Goal: Information Seeking & Learning: Check status

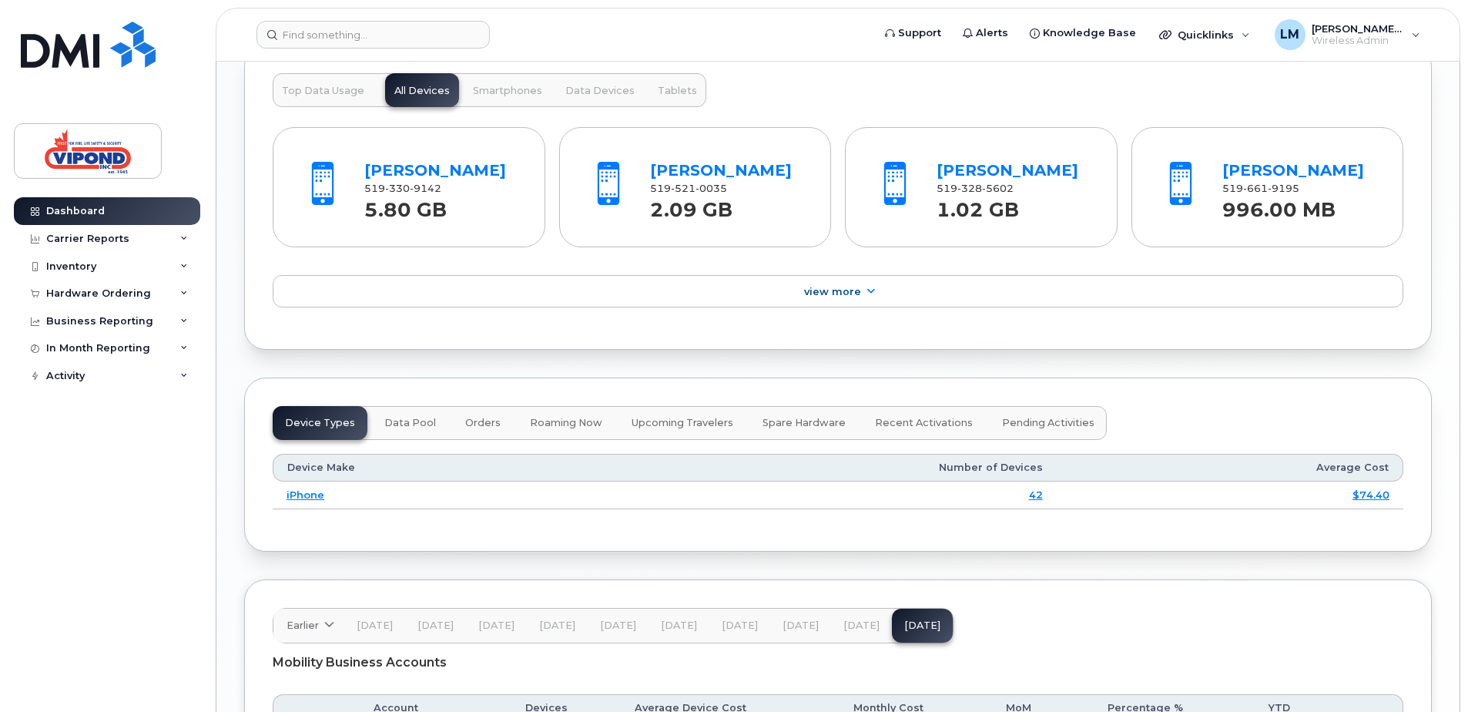
scroll to position [1323, 0]
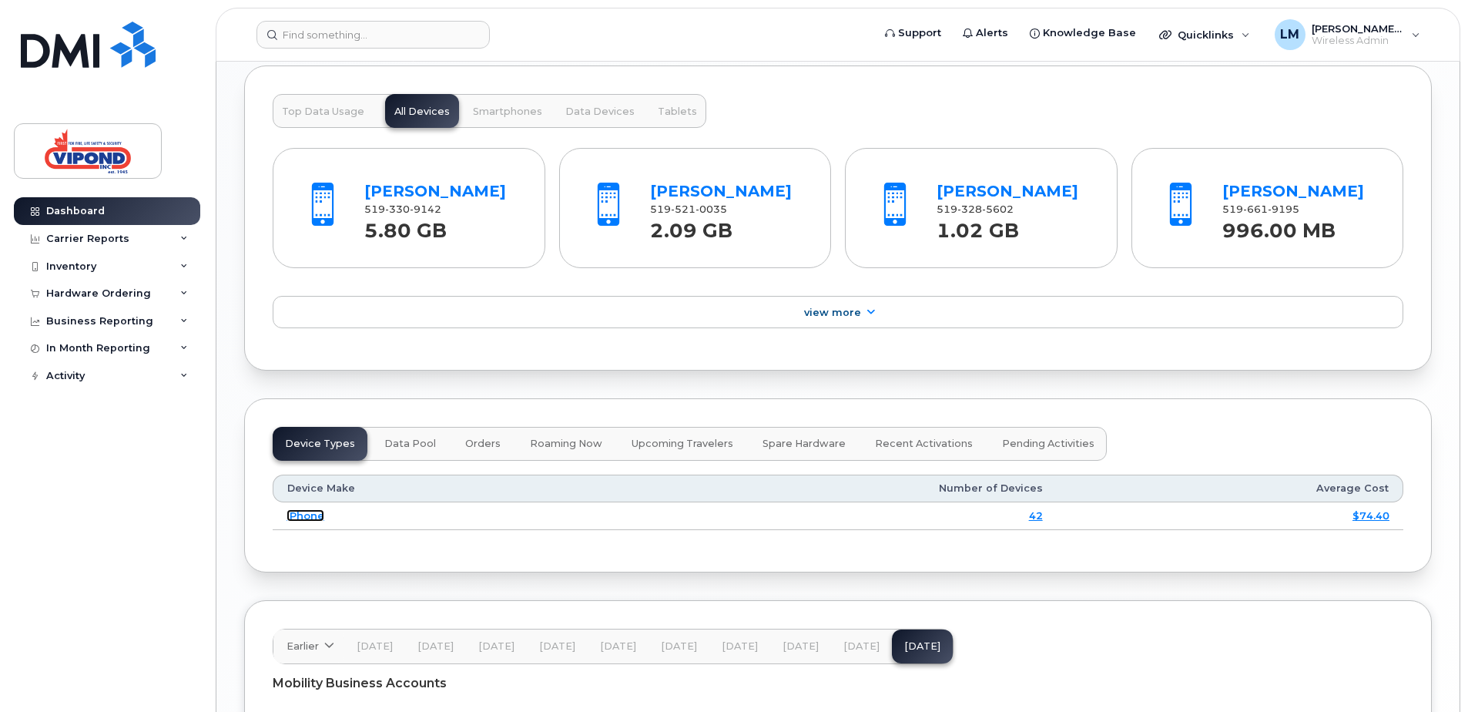
click at [298, 514] on link "iPhone" at bounding box center [305, 515] width 38 height 12
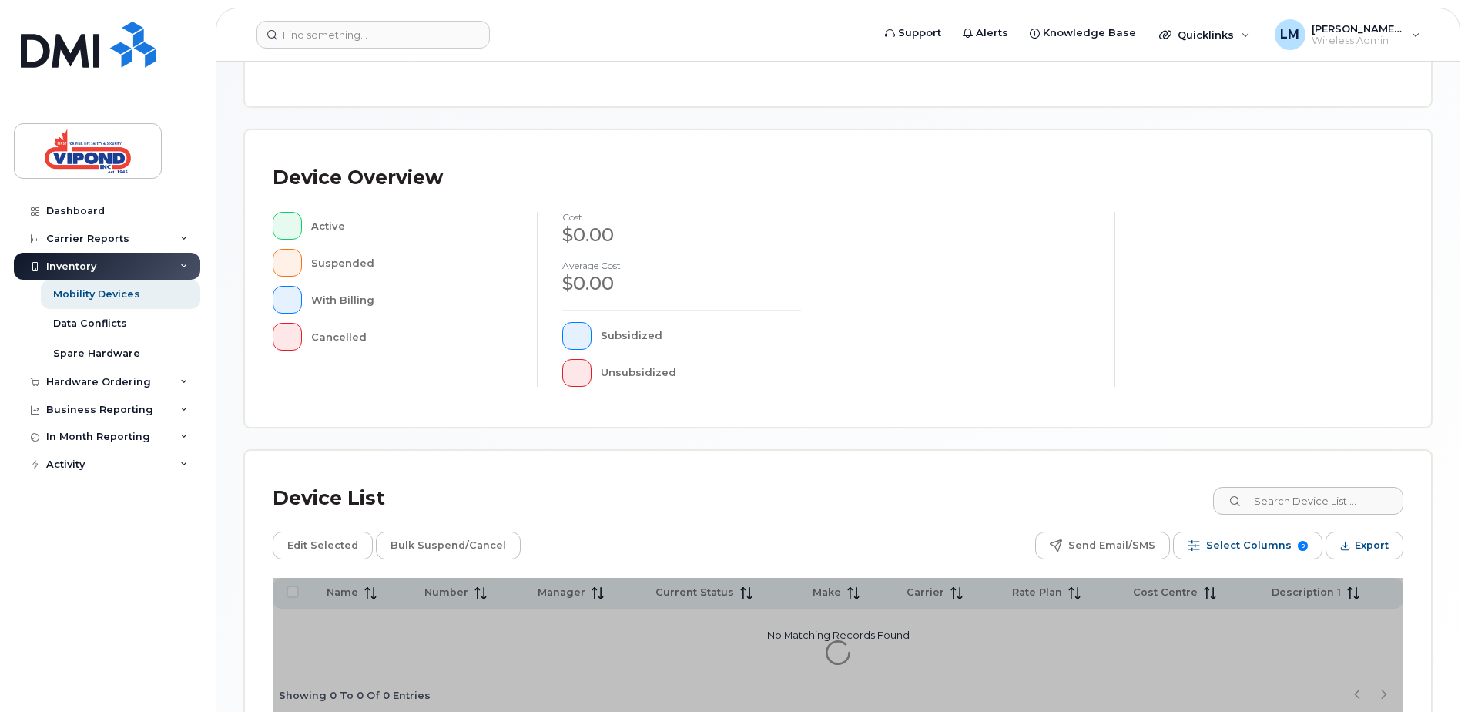
scroll to position [347, 0]
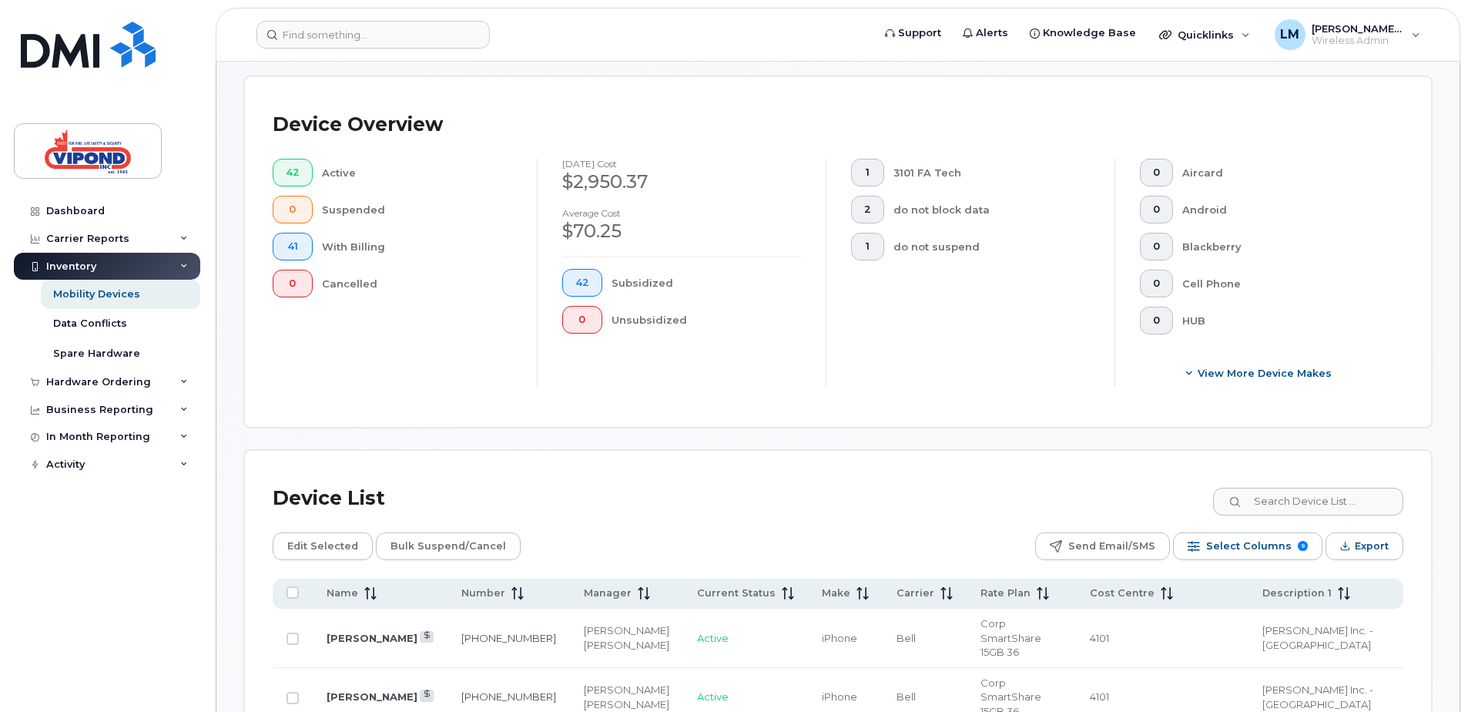
scroll to position [732, 0]
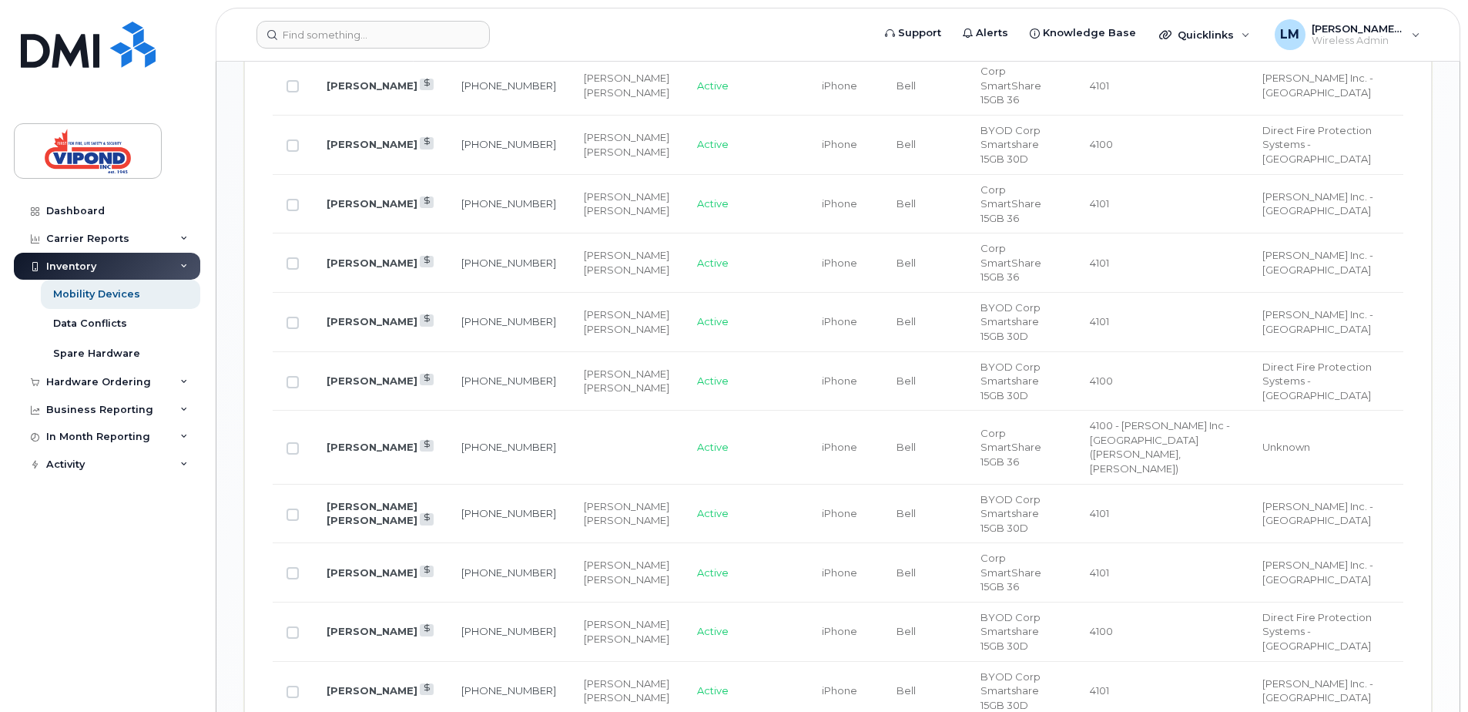
scroll to position [1734, 0]
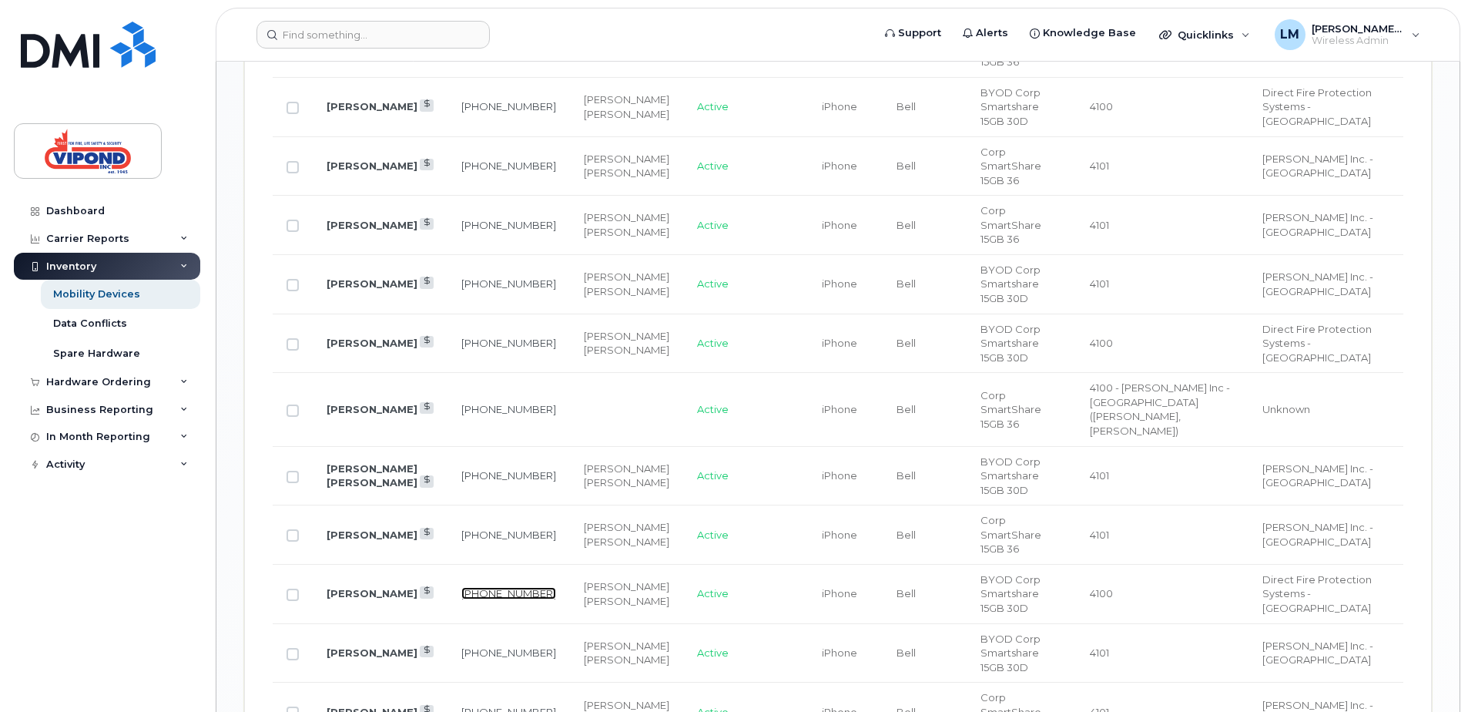
click at [482, 587] on link "[PHONE_NUMBER]" at bounding box center [508, 593] width 95 height 12
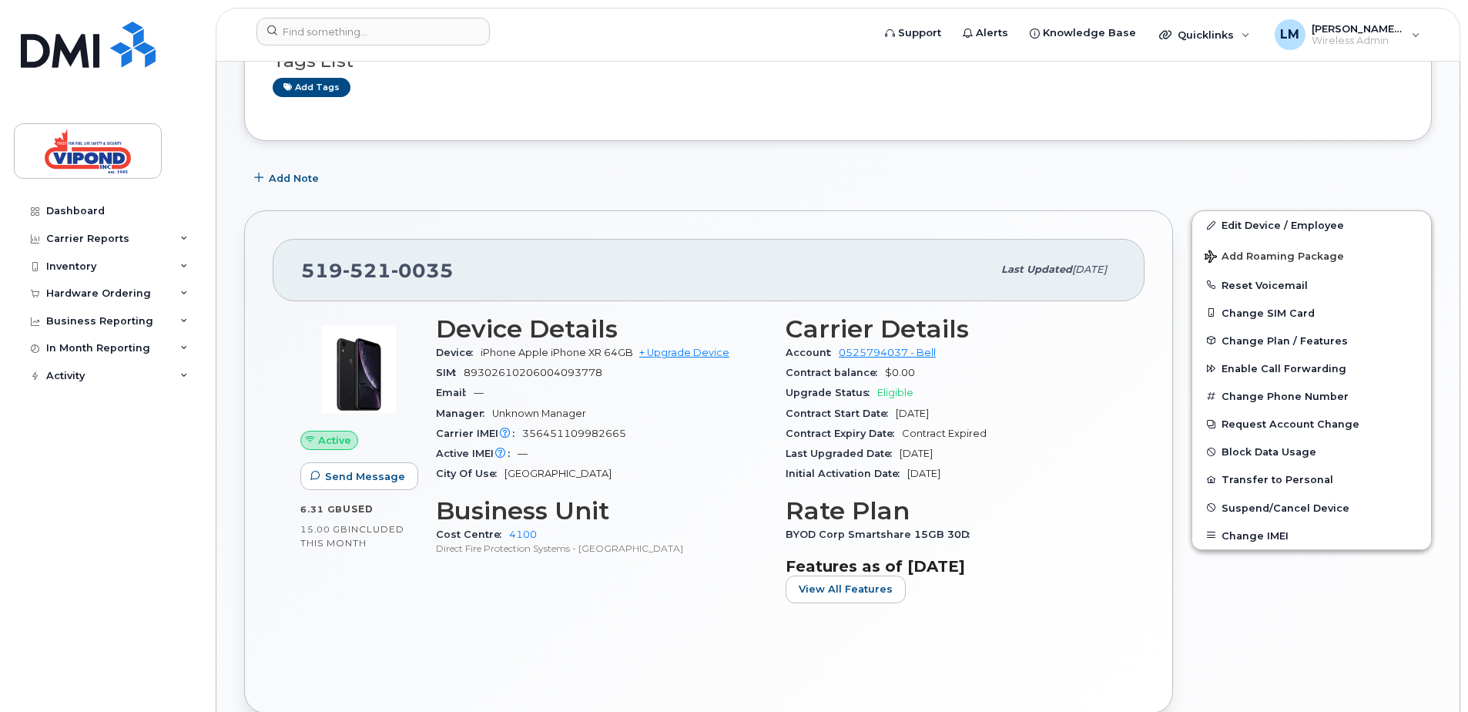
scroll to position [154, 0]
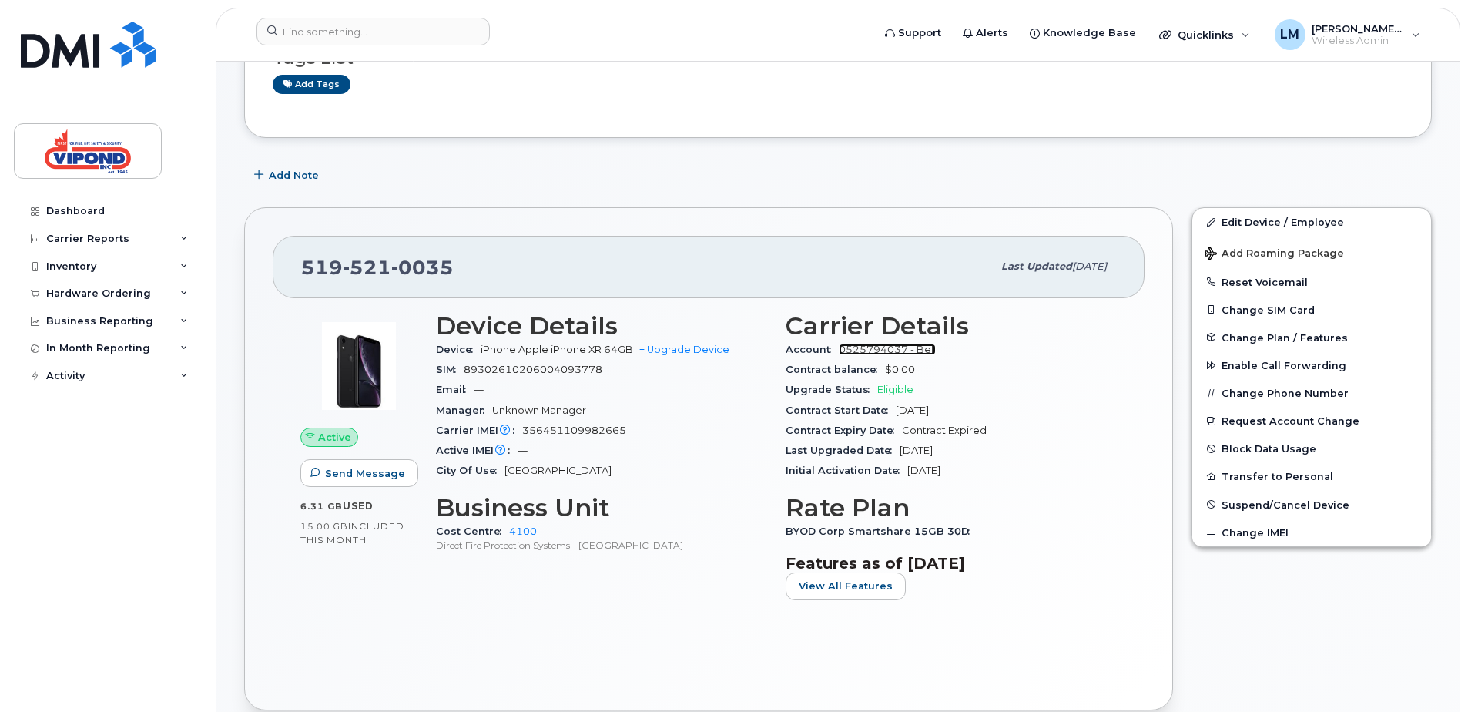
click at [863, 350] on link "0525794037 - Bell" at bounding box center [887, 349] width 97 height 12
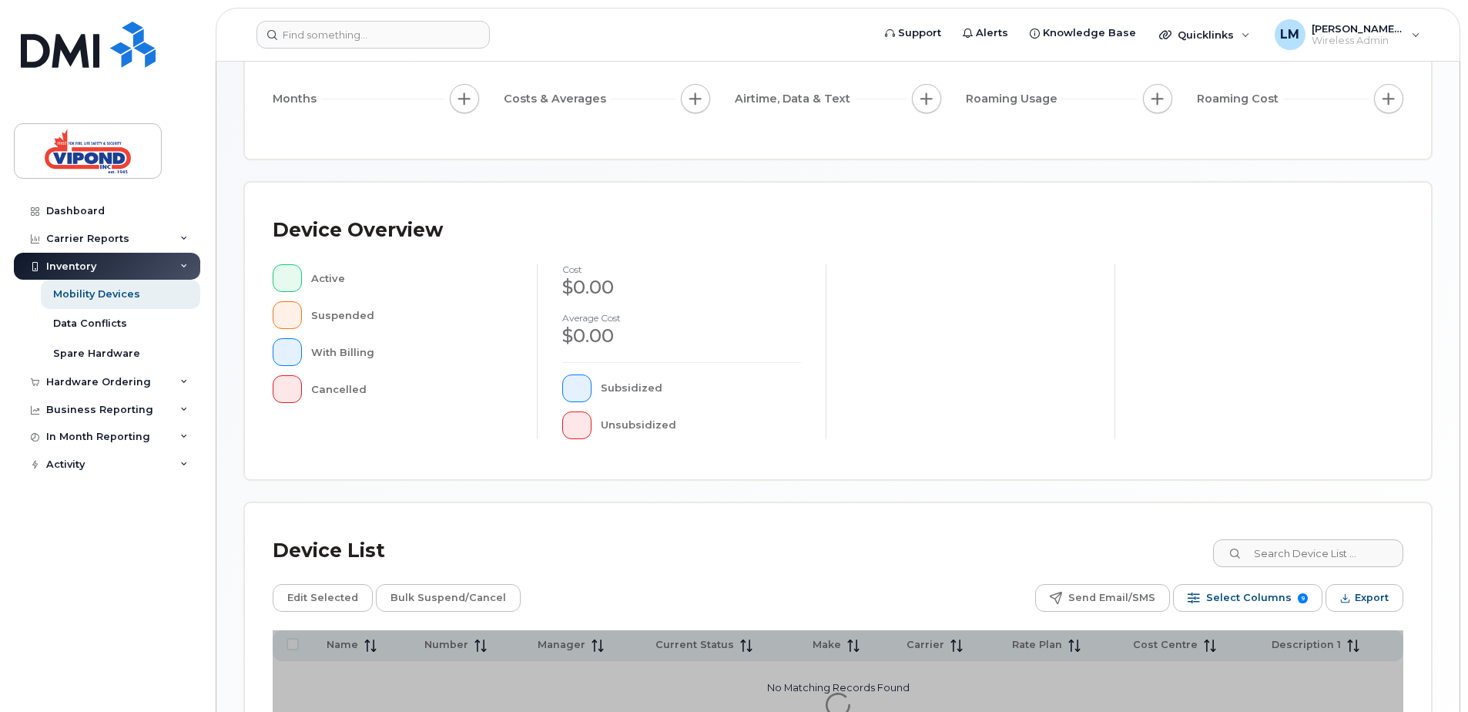
scroll to position [347, 0]
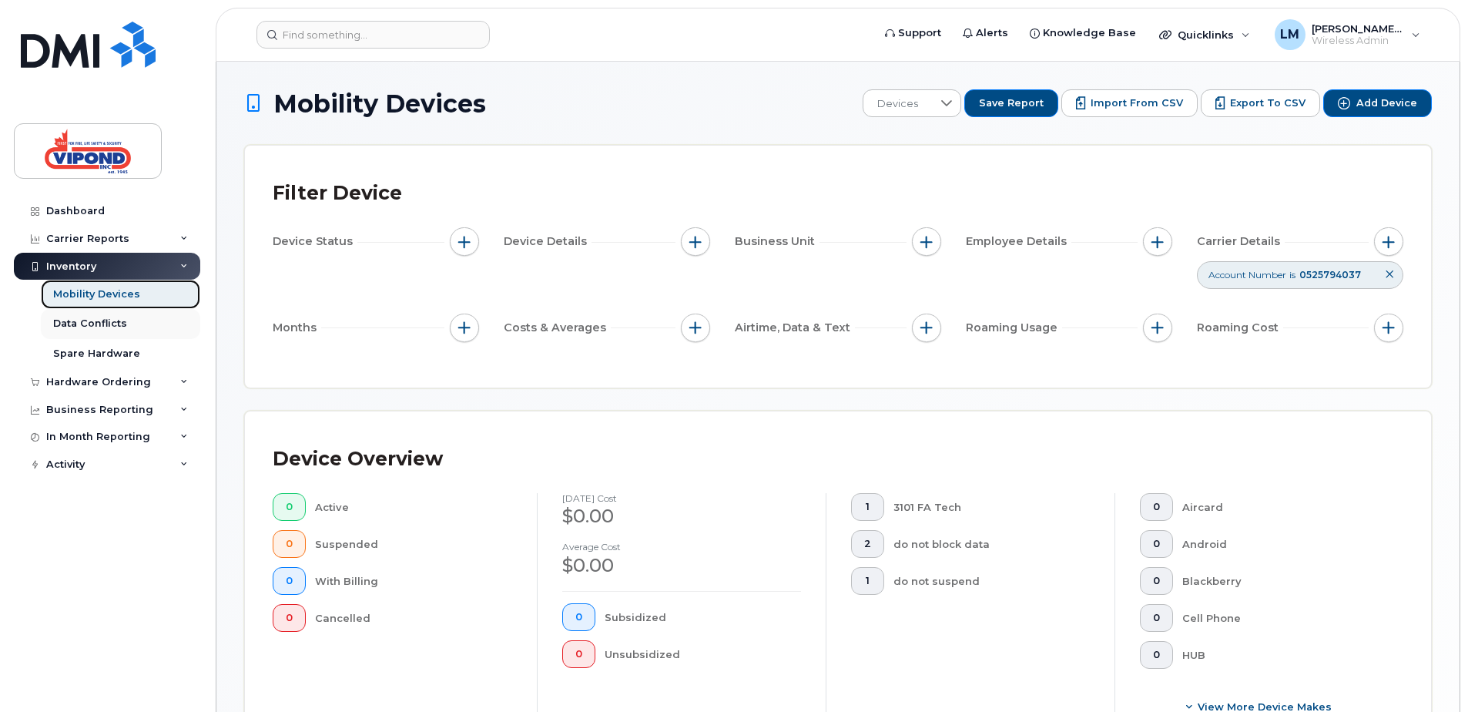
drag, startPoint x: 85, startPoint y: 292, endPoint x: 175, endPoint y: 322, distance: 94.3
click at [86, 292] on div "Mobility Devices" at bounding box center [96, 294] width 87 height 14
click at [107, 378] on div "Hardware Ordering" at bounding box center [98, 382] width 105 height 12
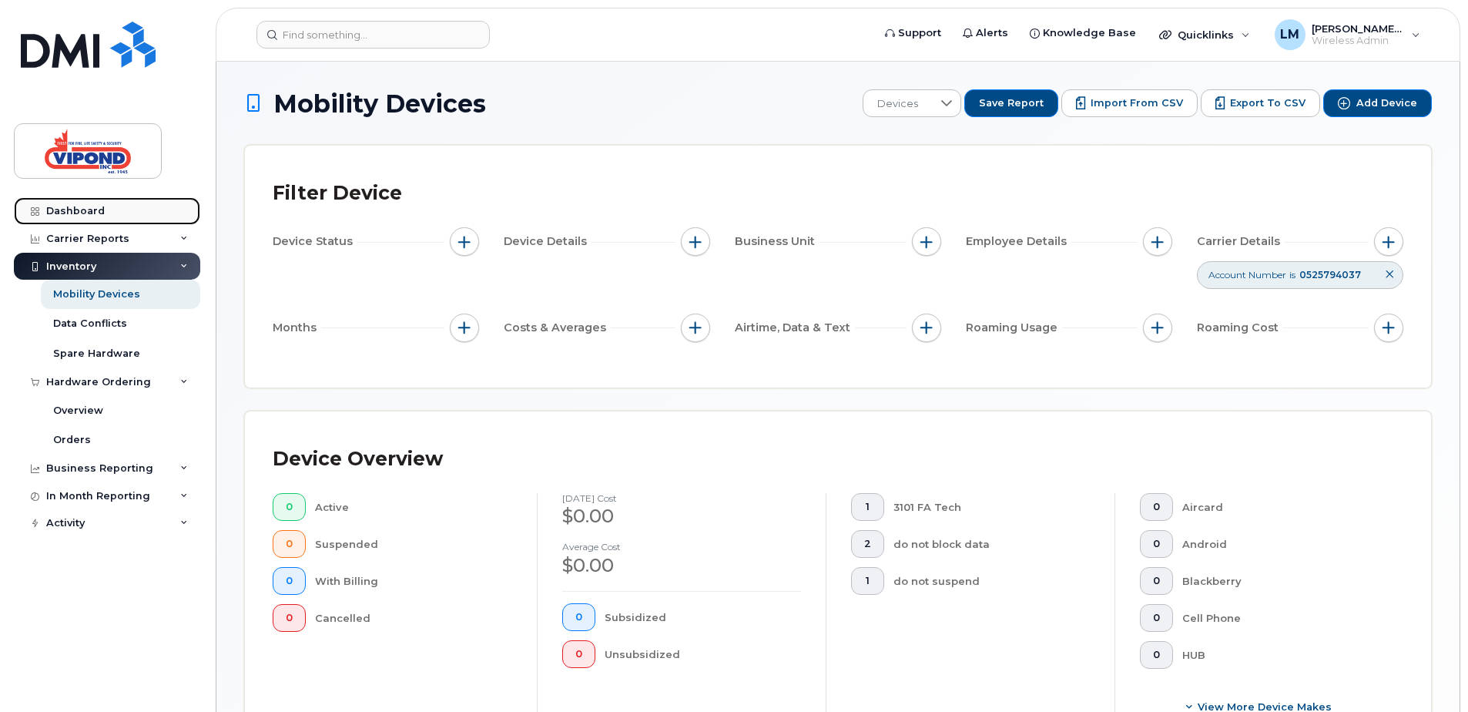
click at [75, 206] on div "Dashboard" at bounding box center [75, 211] width 59 height 12
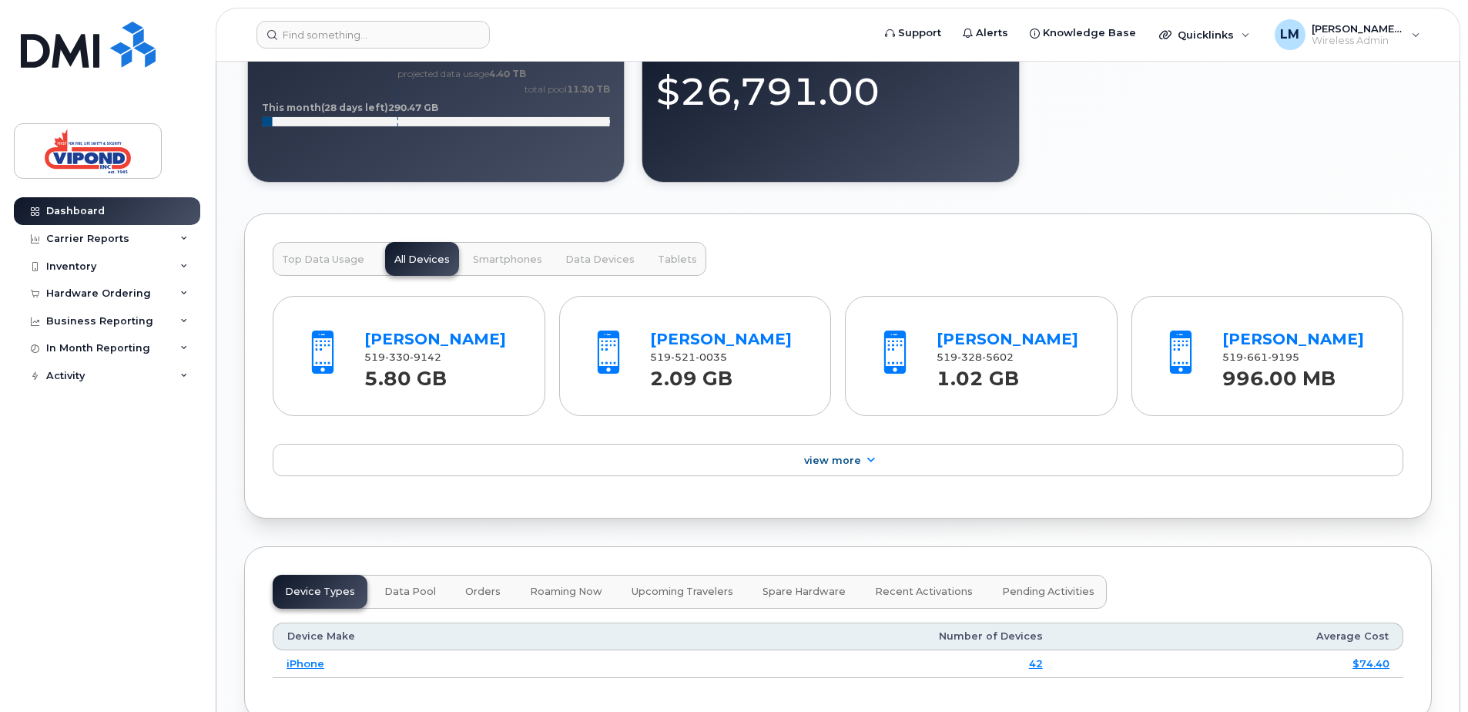
scroll to position [1463, 0]
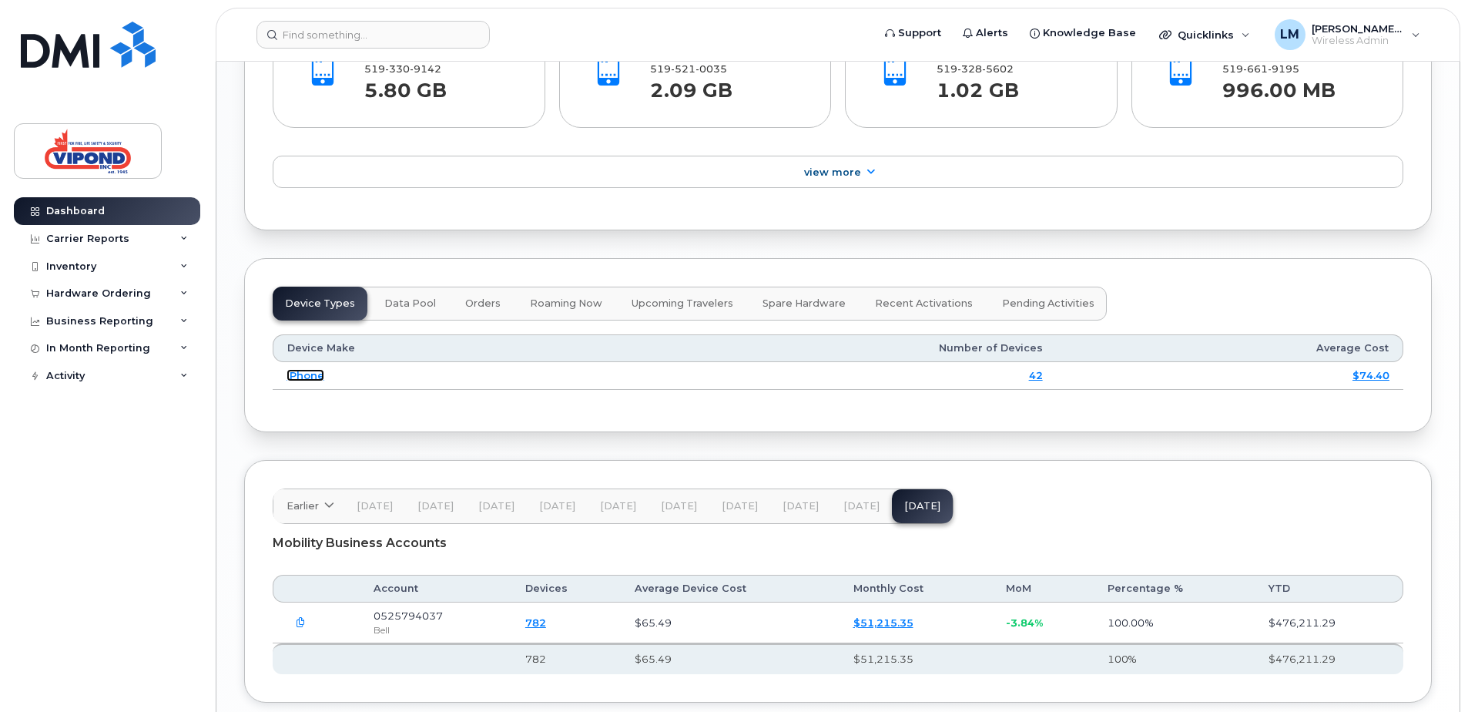
click at [301, 374] on link "iPhone" at bounding box center [305, 375] width 38 height 12
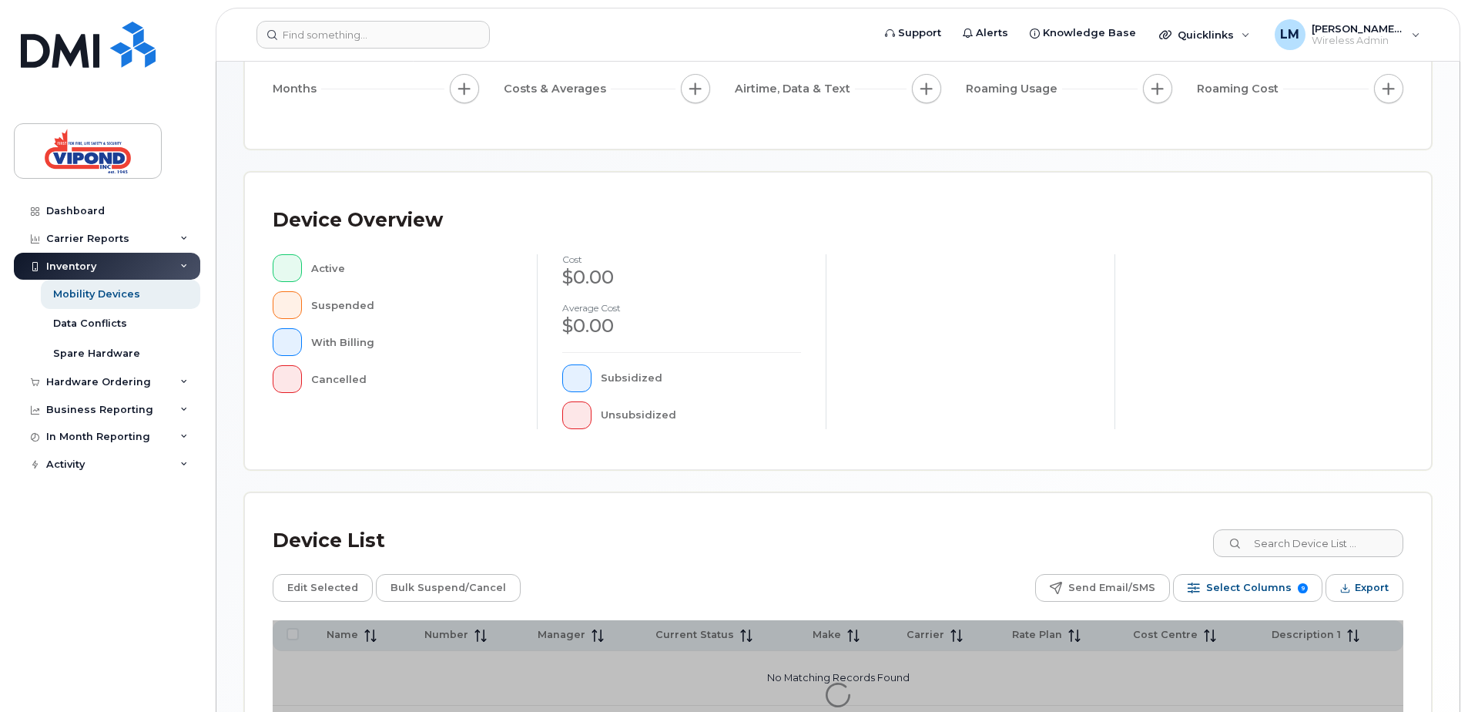
scroll to position [347, 0]
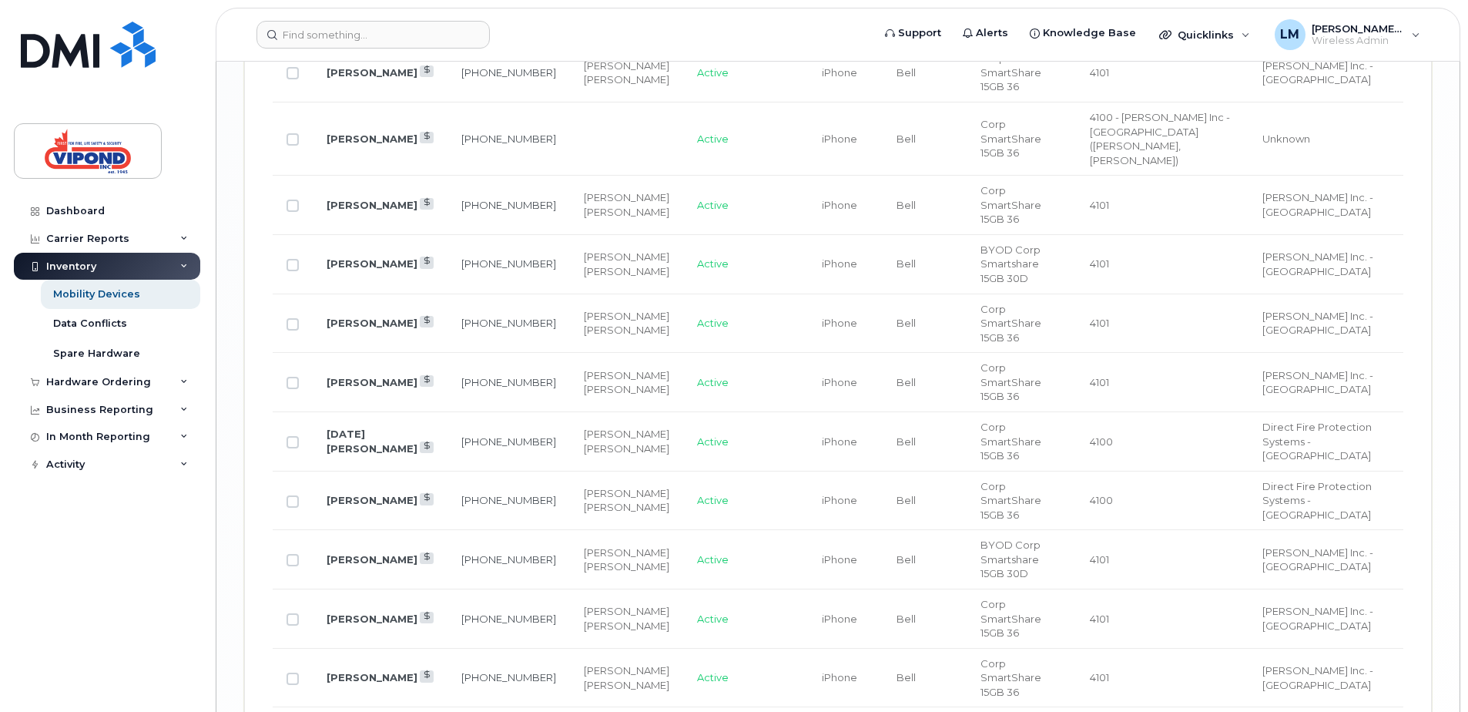
scroll to position [2735, 0]
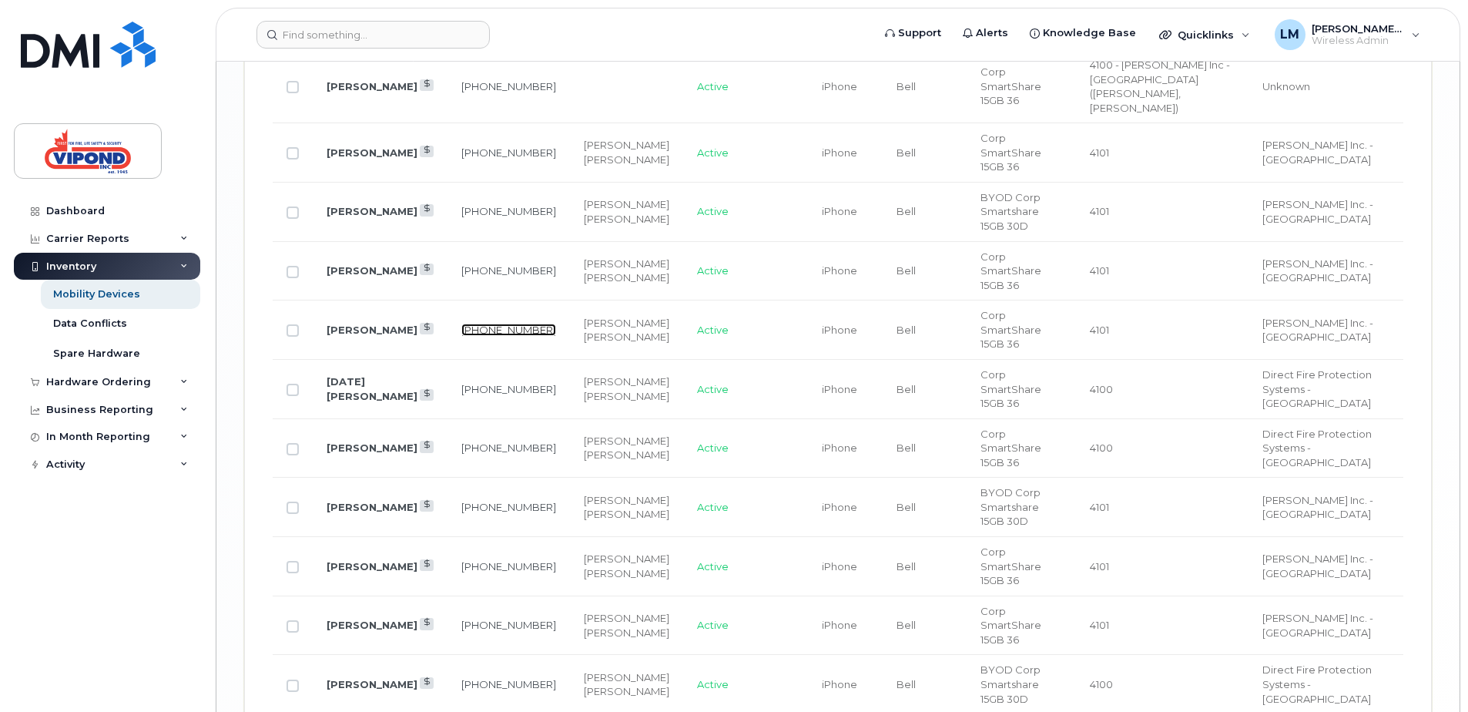
click at [474, 323] on link "[PHONE_NUMBER]" at bounding box center [508, 329] width 95 height 12
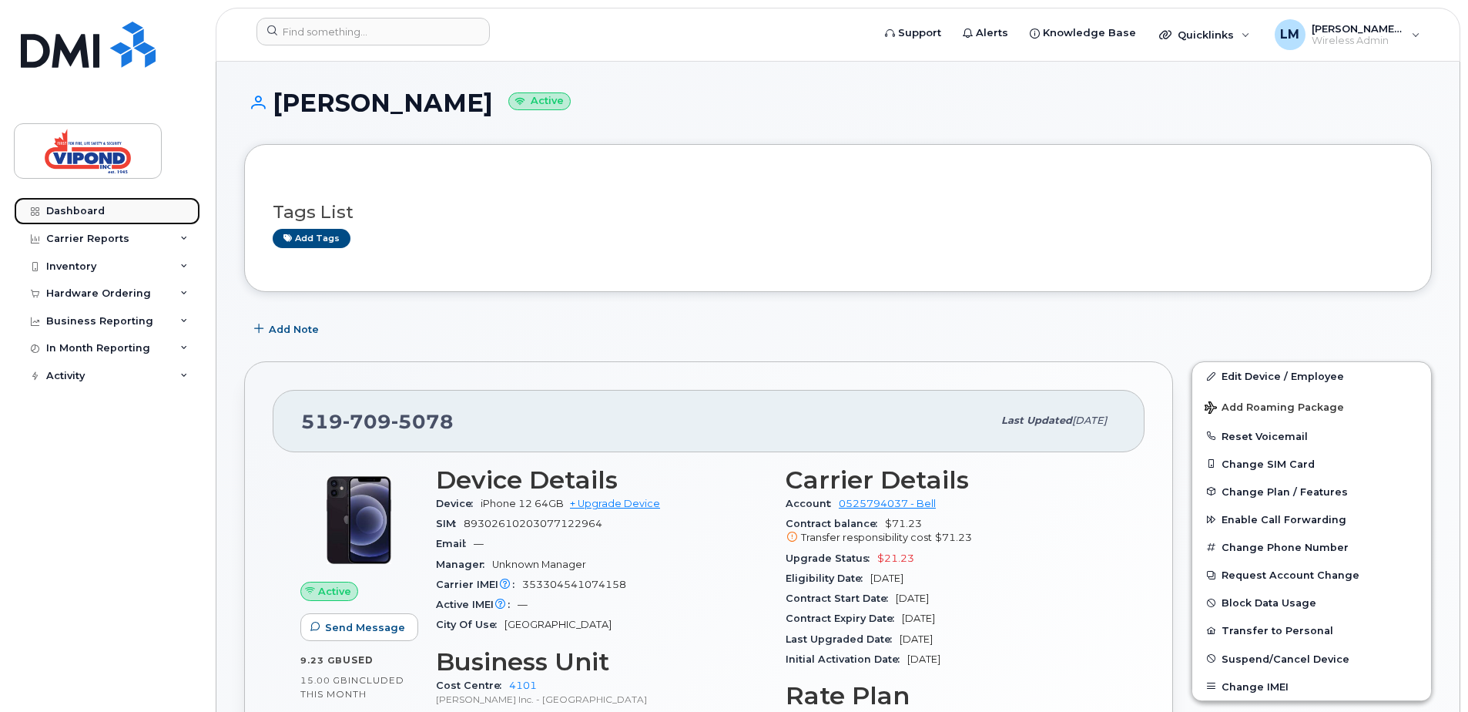
click at [79, 209] on div "Dashboard" at bounding box center [75, 211] width 59 height 12
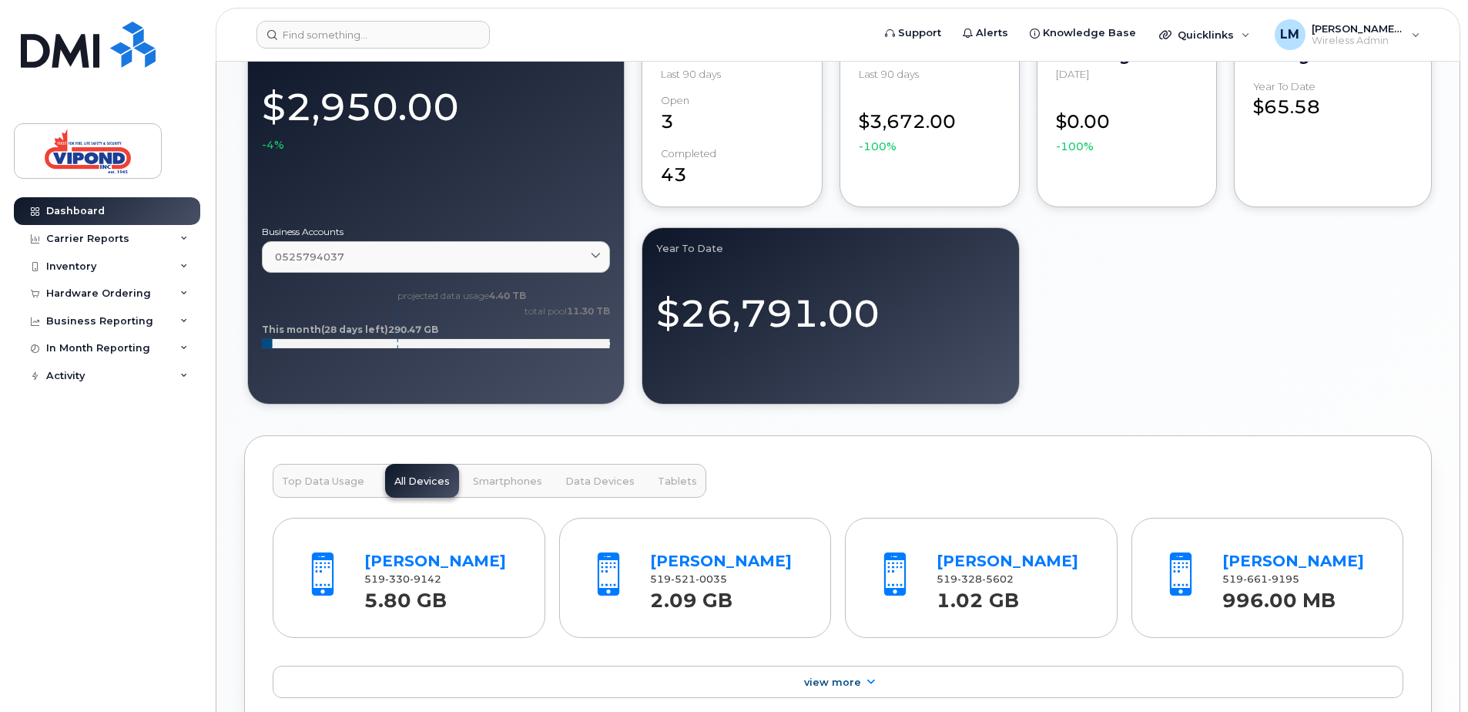
scroll to position [1232, 0]
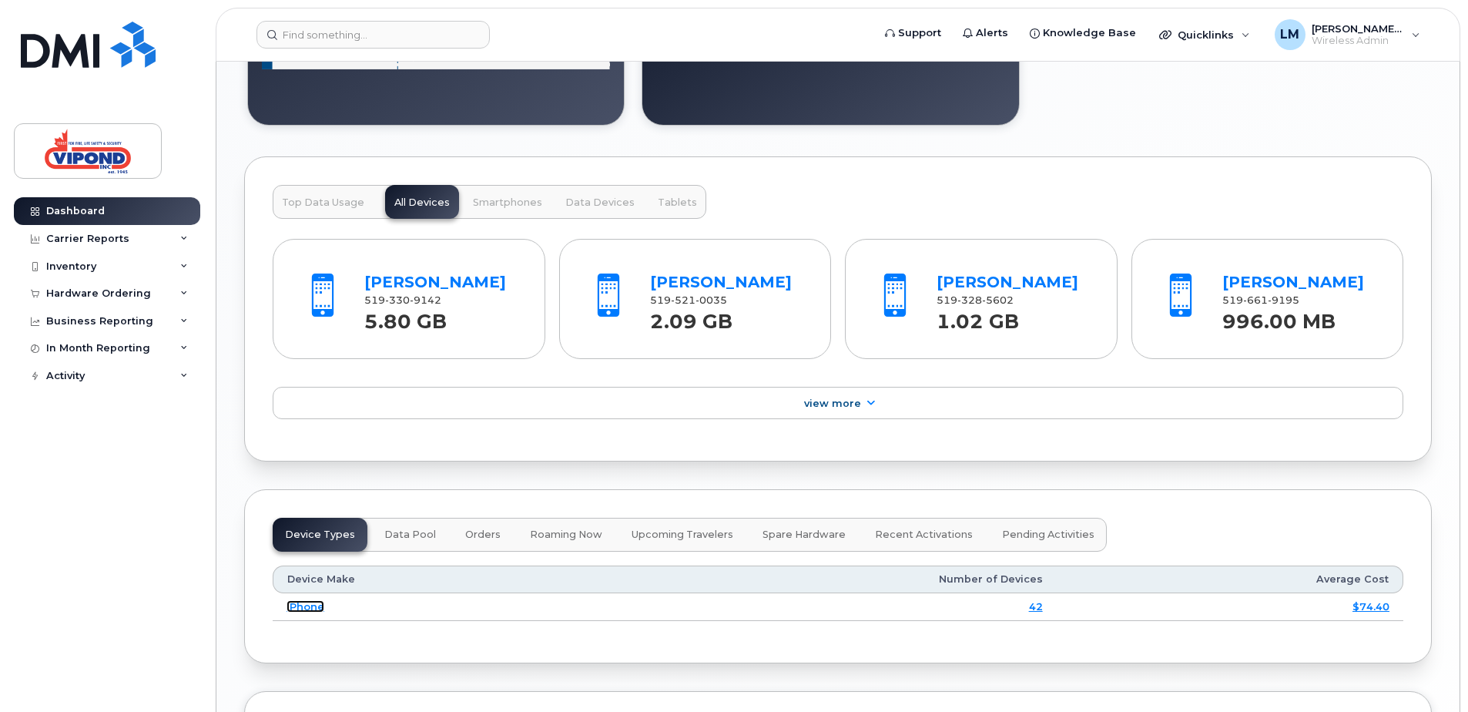
click at [298, 606] on link "iPhone" at bounding box center [305, 606] width 38 height 12
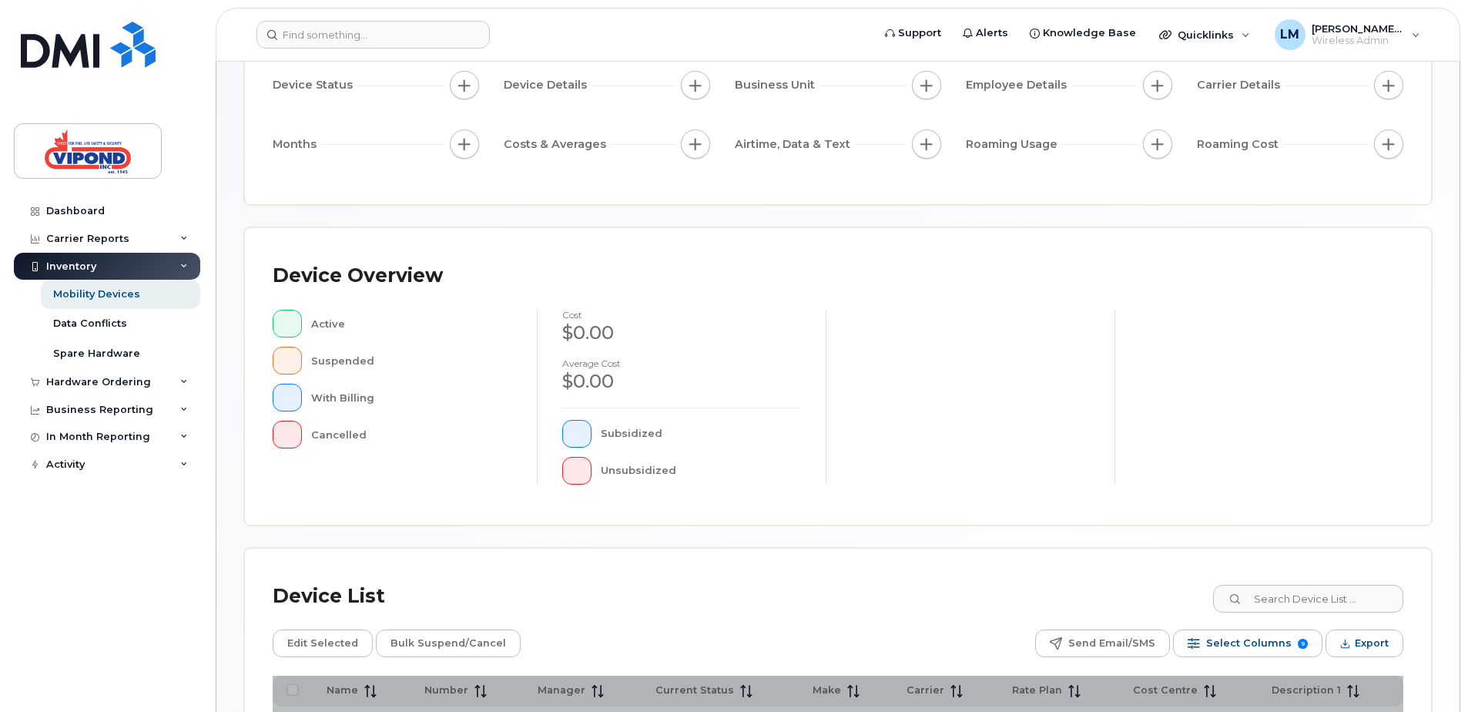
scroll to position [347, 0]
